Goal: Navigation & Orientation: Understand site structure

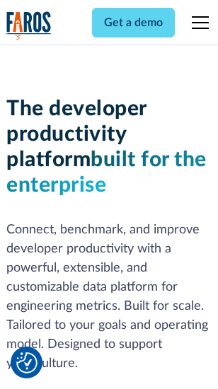
scroll to position [213, 0]
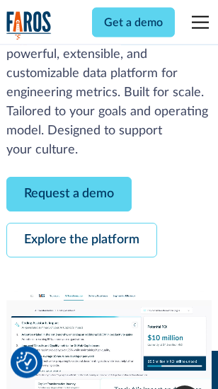
click at [69, 195] on link "Request a demo" at bounding box center [68, 194] width 125 height 35
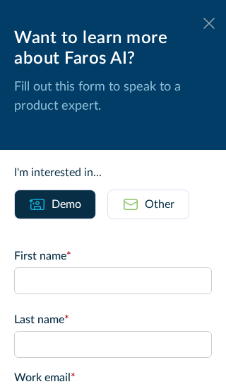
click at [204, 23] on icon at bounding box center [209, 23] width 11 height 11
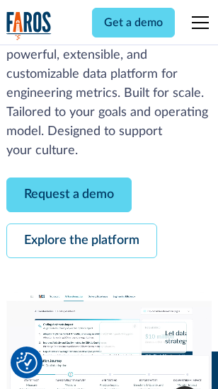
scroll to position [259, 0]
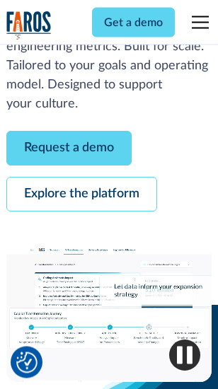
click at [81, 195] on link "Explore the platform" at bounding box center [81, 194] width 151 height 35
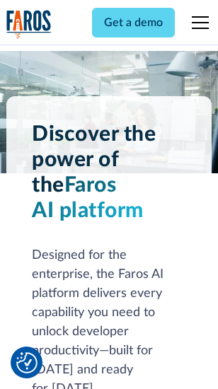
scroll to position [10773, 0]
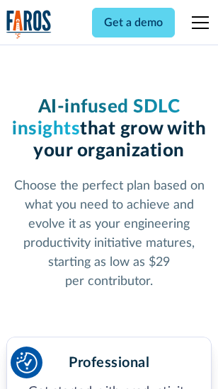
scroll to position [2246, 0]
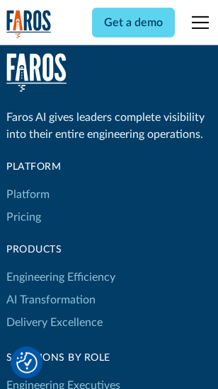
click at [28, 194] on link "Platform" at bounding box center [27, 194] width 43 height 23
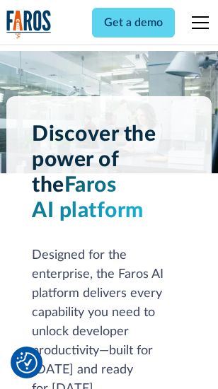
scroll to position [11226, 0]
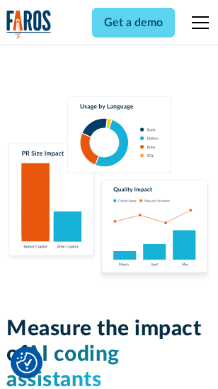
scroll to position [8830, 0]
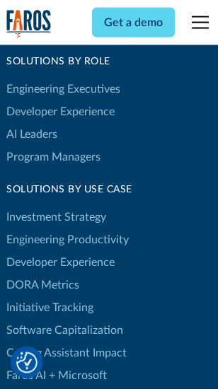
click at [42, 274] on link "DORA Metrics" at bounding box center [42, 285] width 73 height 23
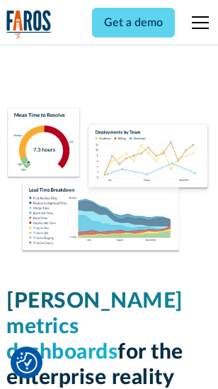
scroll to position [6263, 0]
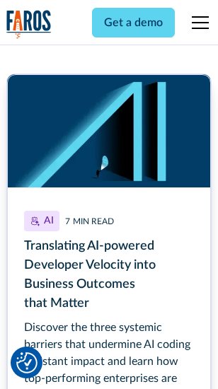
scroll to position [6336, 0]
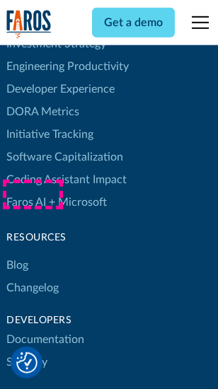
click at [33, 276] on link "Changelog" at bounding box center [32, 287] width 52 height 23
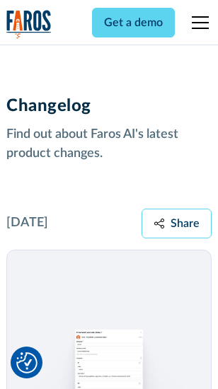
scroll to position [17338, 0]
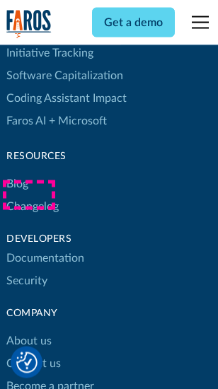
click at [28, 330] on link "About us" at bounding box center [28, 341] width 45 height 23
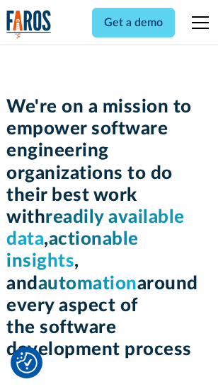
scroll to position [4894, 0]
